Goal: Task Accomplishment & Management: Use online tool/utility

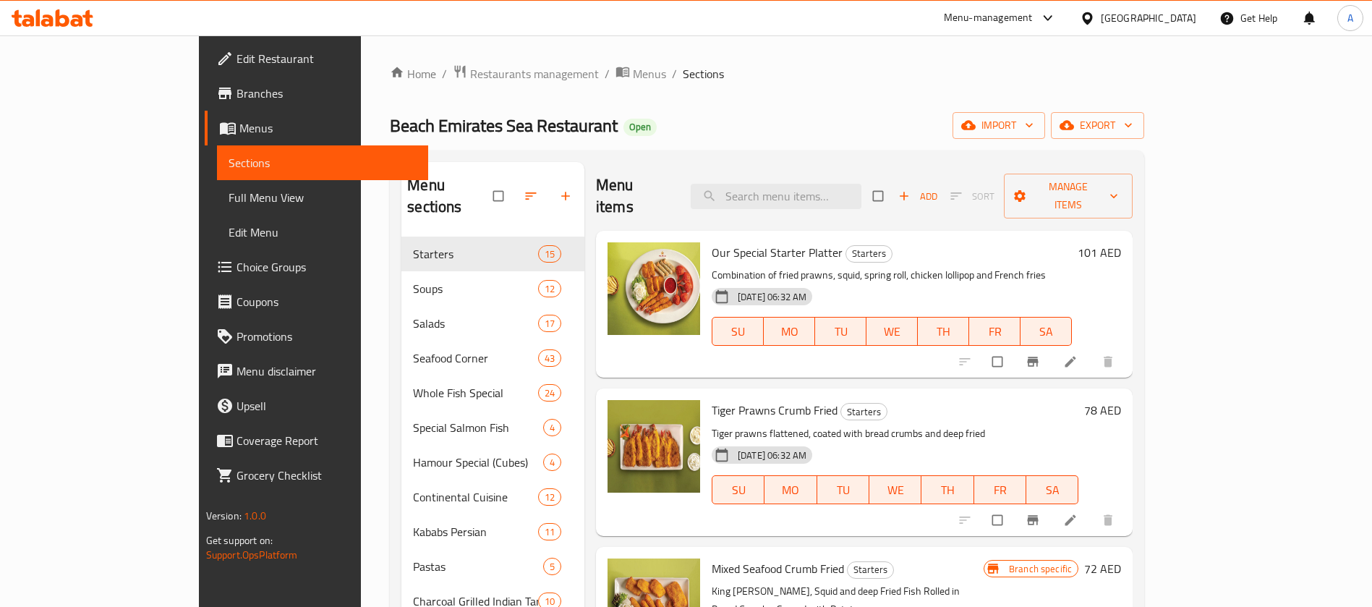
click at [229, 192] on span "Full Menu View" at bounding box center [323, 197] width 188 height 17
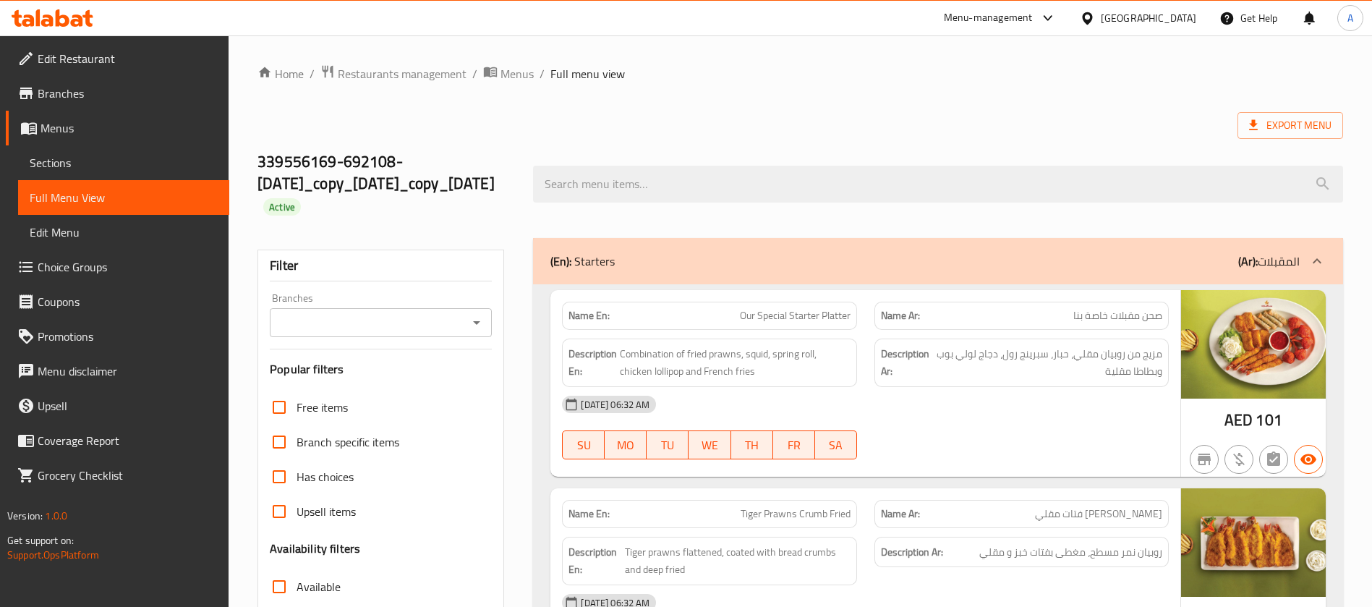
click at [478, 319] on icon "Open" at bounding box center [476, 322] width 17 height 17
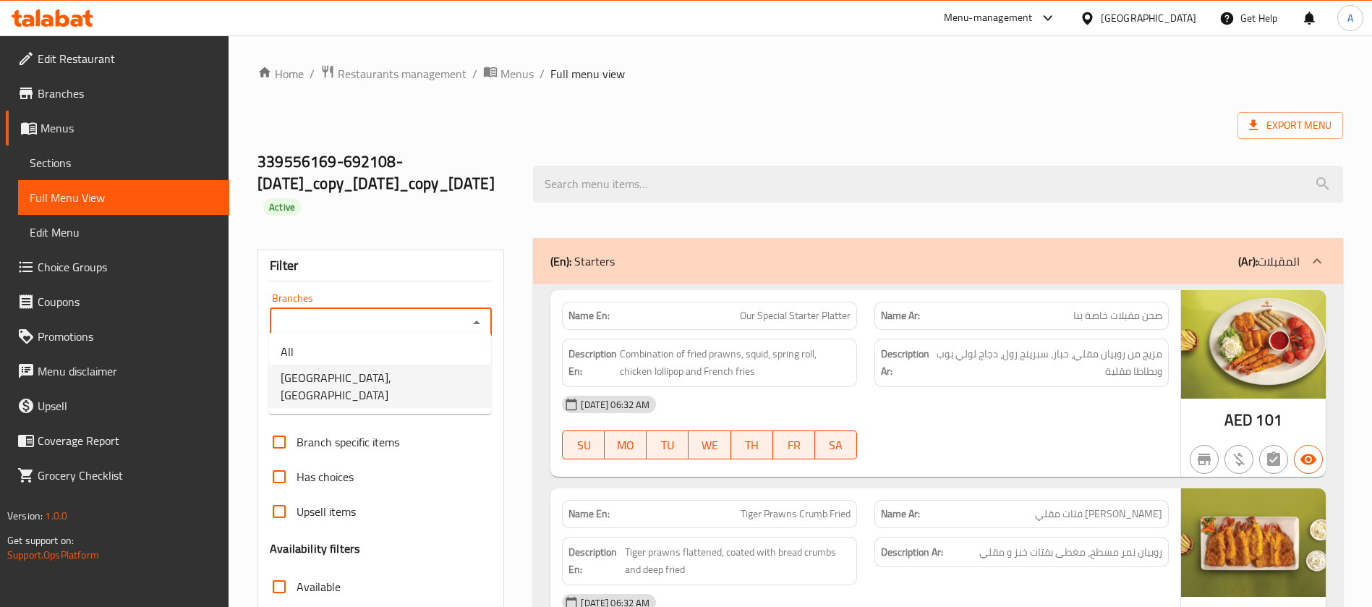
click at [450, 382] on span "Beach Emirates Sea Restaurant, Khor Fakkan" at bounding box center [380, 386] width 199 height 35
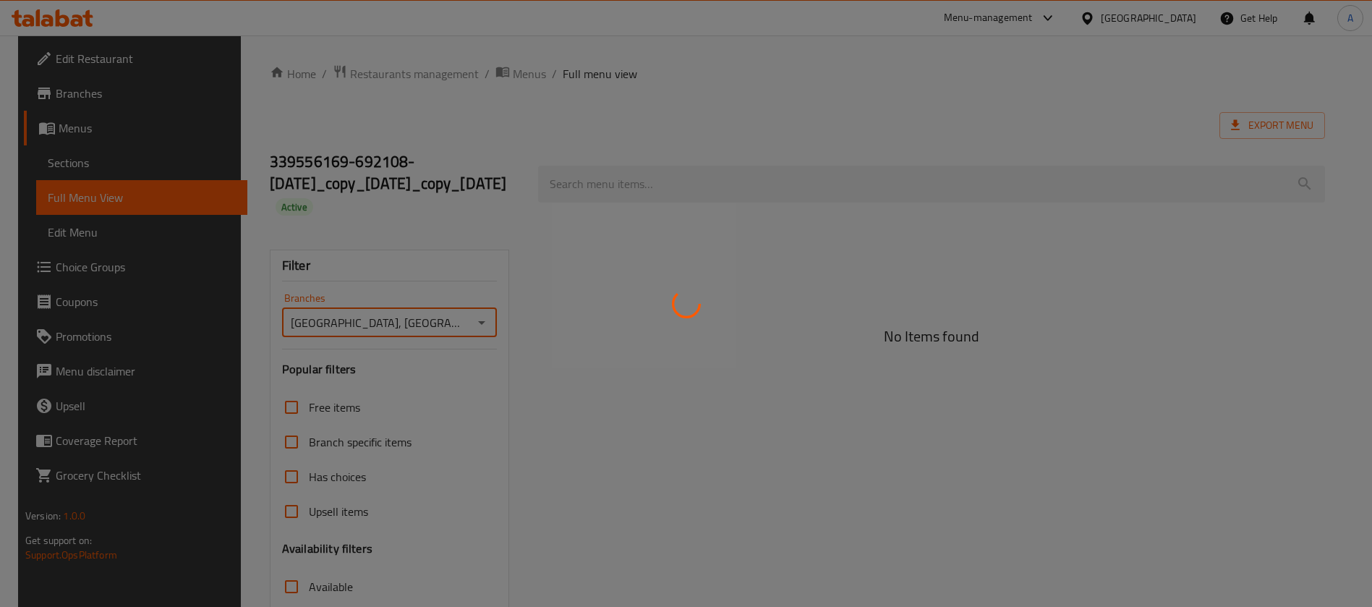
type input "Beach Emirates Sea Restaurant, Khor Fakkan"
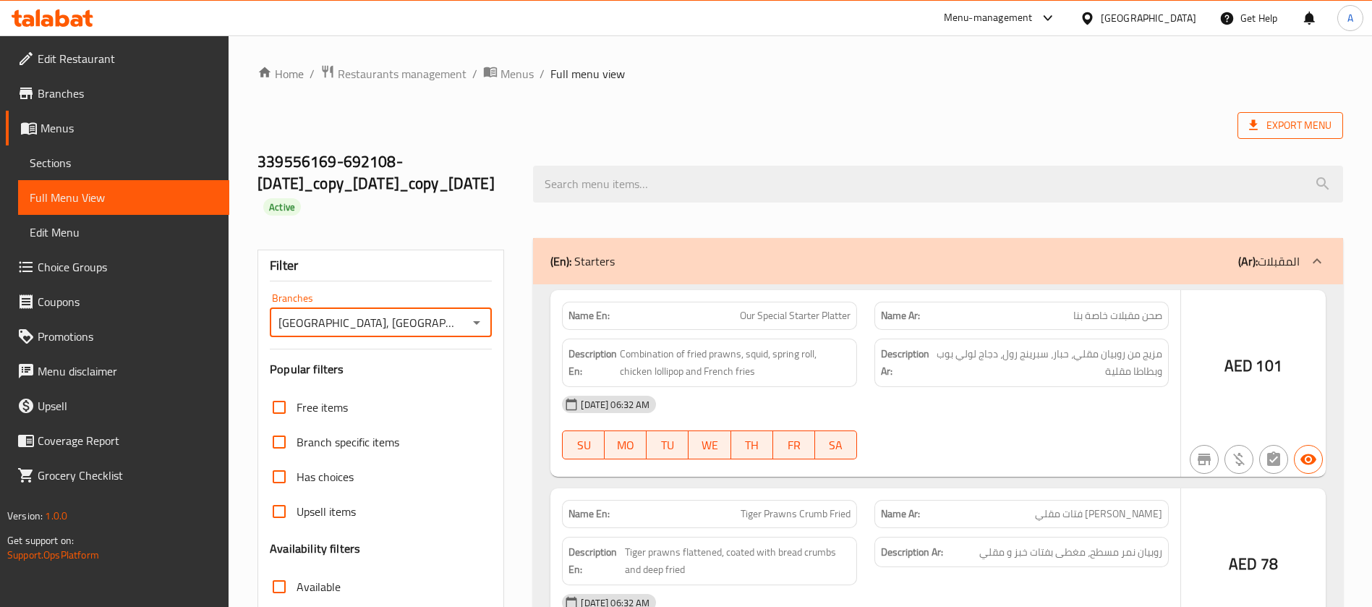
click at [1297, 133] on span "Export Menu" at bounding box center [1290, 125] width 82 height 18
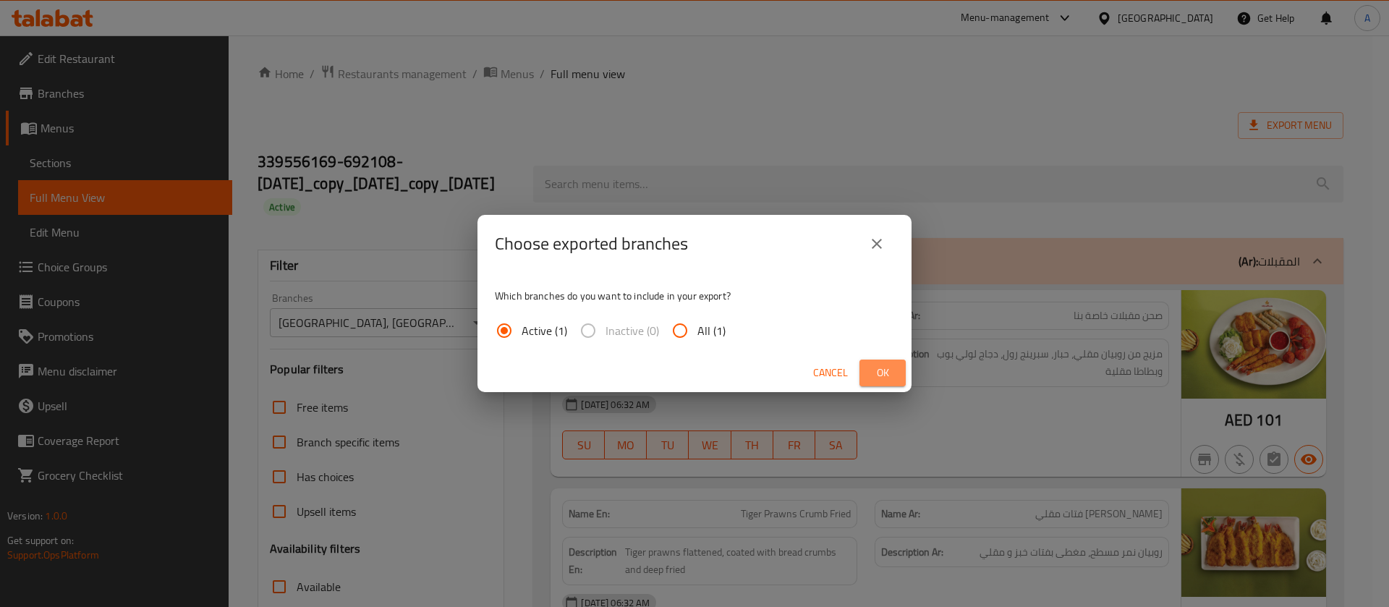
click at [872, 370] on span "Ok" at bounding box center [882, 373] width 23 height 18
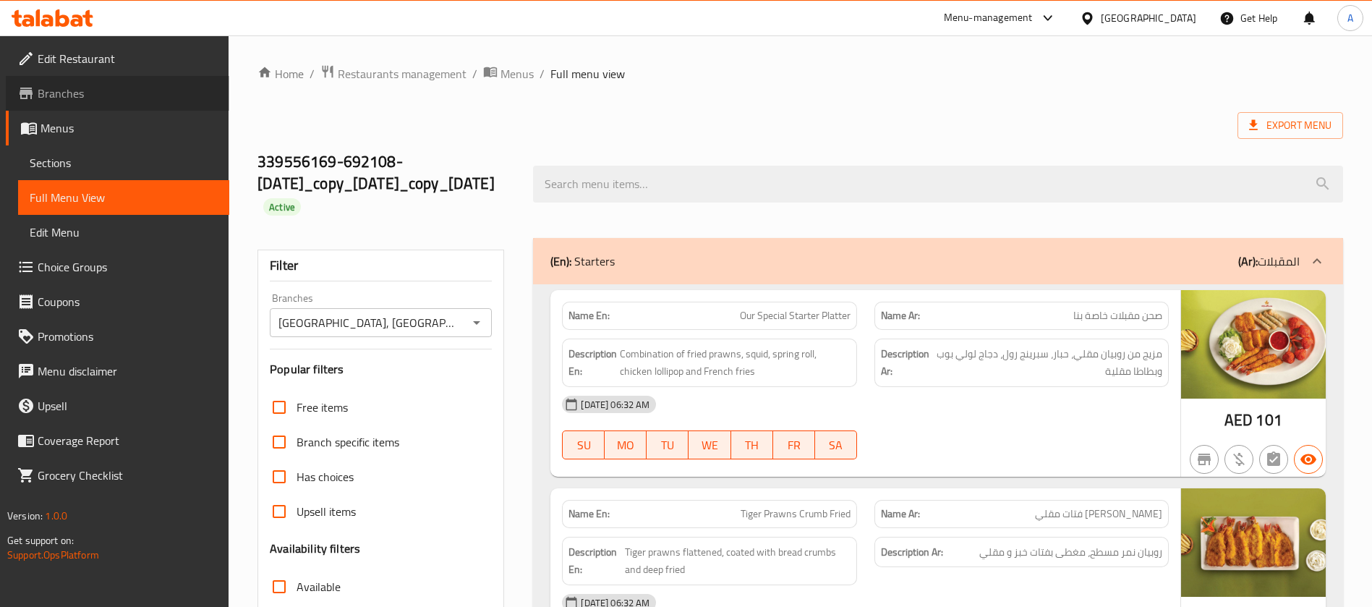
click at [74, 86] on span "Branches" at bounding box center [128, 93] width 180 height 17
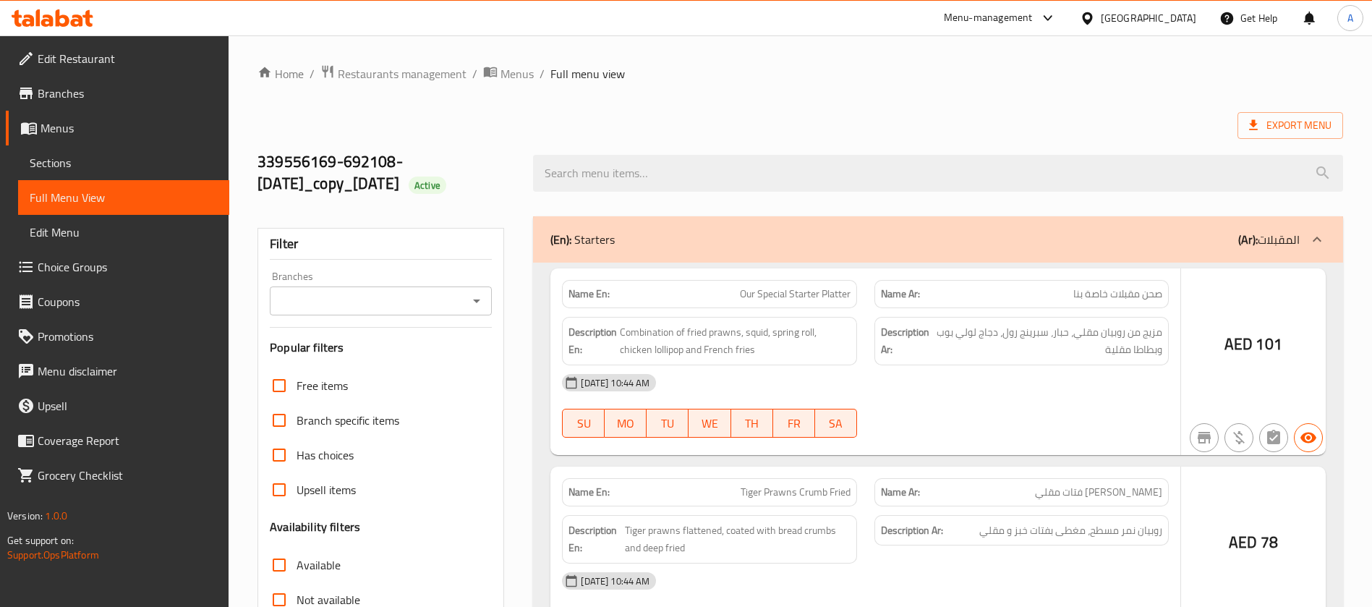
click at [478, 299] on icon "Open" at bounding box center [476, 301] width 7 height 4
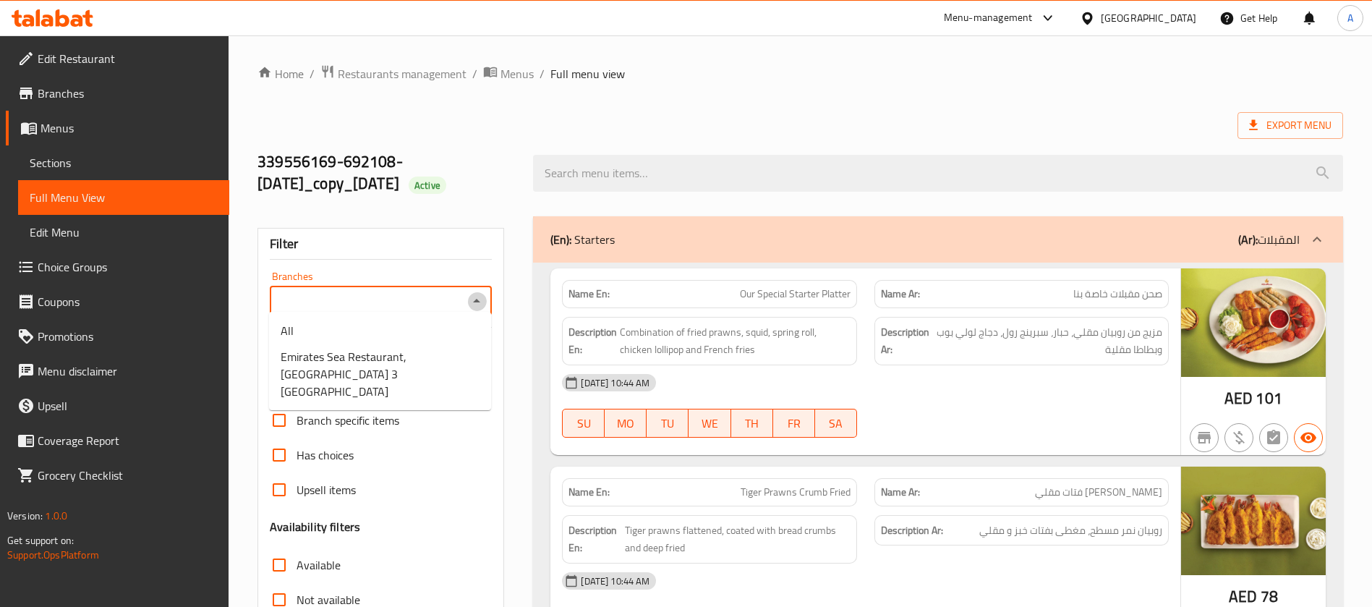
click at [478, 299] on icon "Close" at bounding box center [476, 301] width 7 height 4
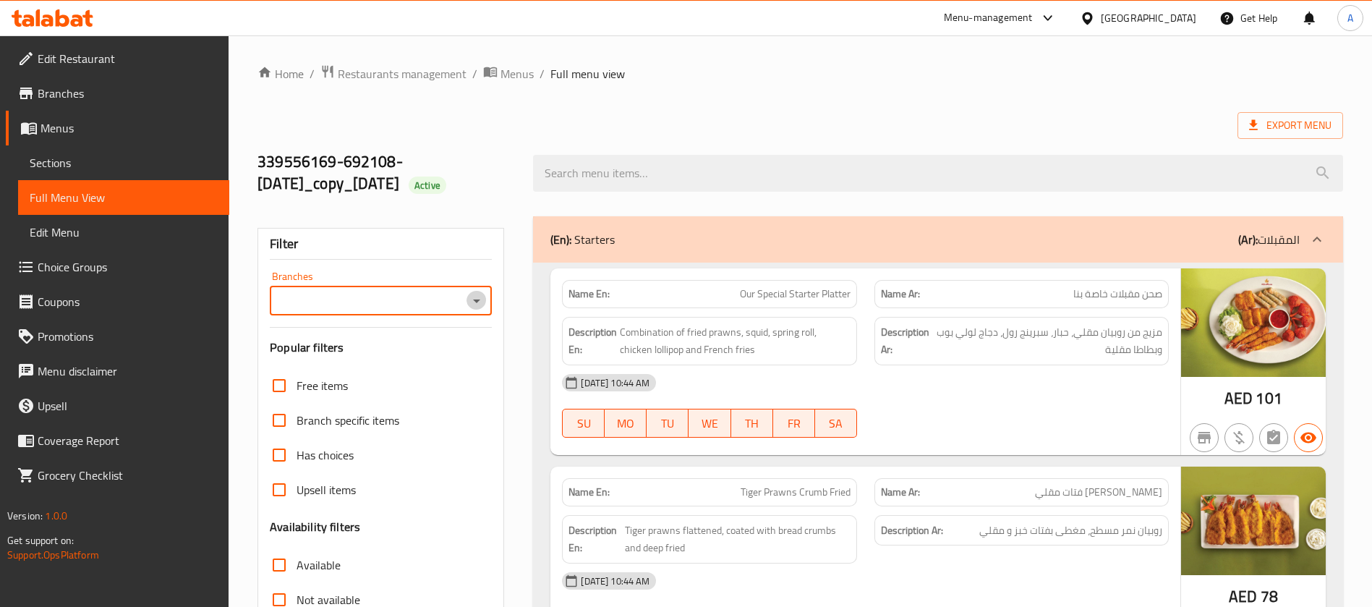
click at [484, 299] on icon "Open" at bounding box center [476, 300] width 17 height 17
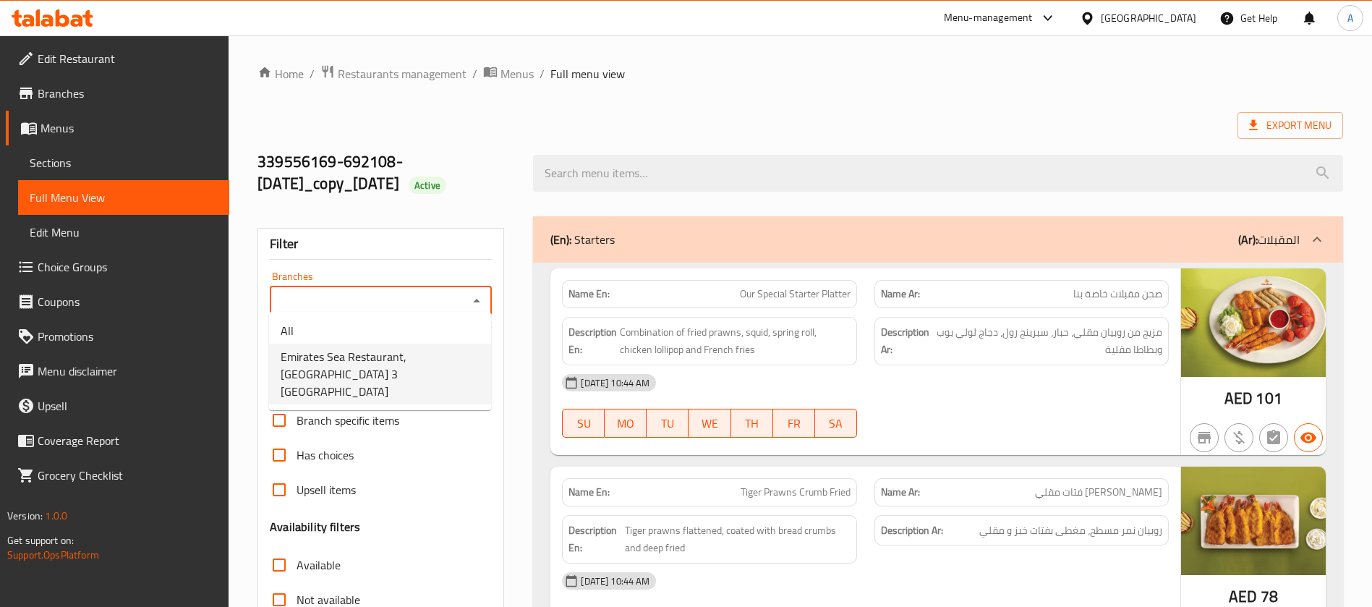
click at [438, 361] on span "Emirates Sea Restaurant, [GEOGRAPHIC_DATA] 3 [GEOGRAPHIC_DATA]" at bounding box center [380, 374] width 199 height 52
type input "Emirates Sea Restaurant, [GEOGRAPHIC_DATA] 3 [GEOGRAPHIC_DATA]"
